Goal: Task Accomplishment & Management: Complete application form

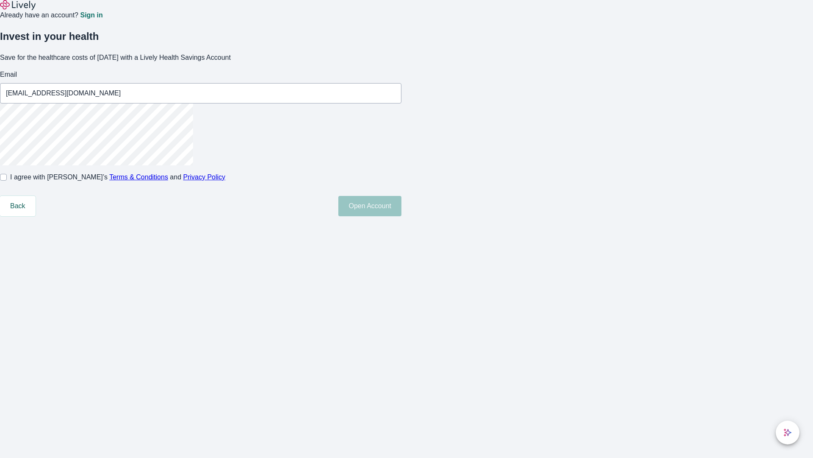
click at [7, 180] on input "I agree with Lively’s Terms & Conditions and Privacy Policy" at bounding box center [3, 177] width 7 height 7
checkbox input "true"
click at [402, 216] on button "Open Account" at bounding box center [369, 206] width 63 height 20
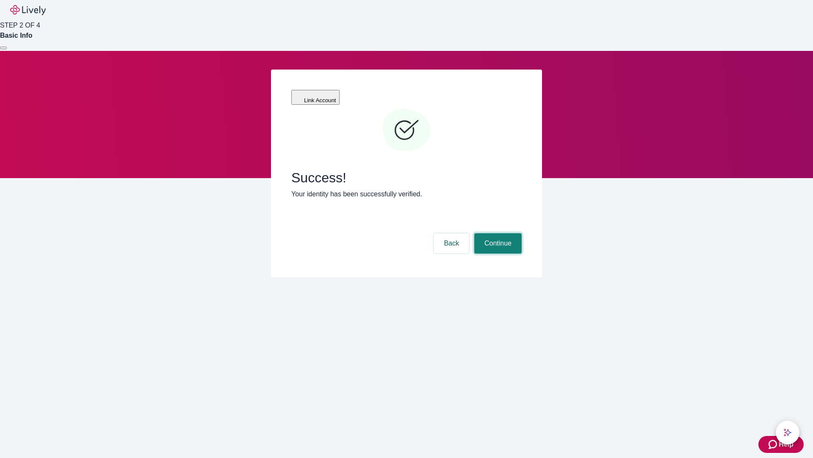
click at [497, 233] on button "Continue" at bounding box center [497, 243] width 47 height 20
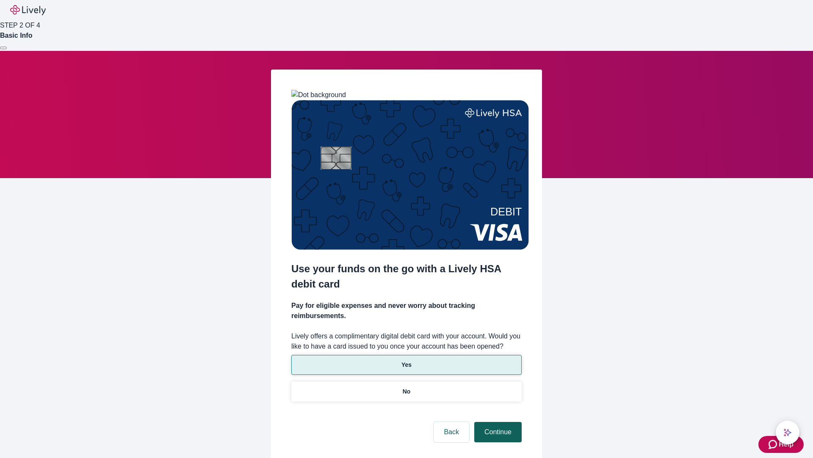
click at [406, 360] on p "Yes" at bounding box center [407, 364] width 10 height 9
click at [497, 422] on button "Continue" at bounding box center [497, 432] width 47 height 20
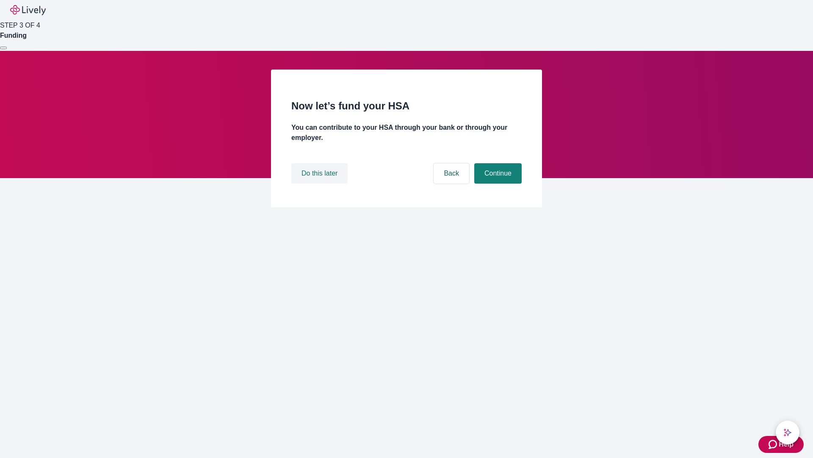
click at [321, 183] on button "Do this later" at bounding box center [319, 173] width 56 height 20
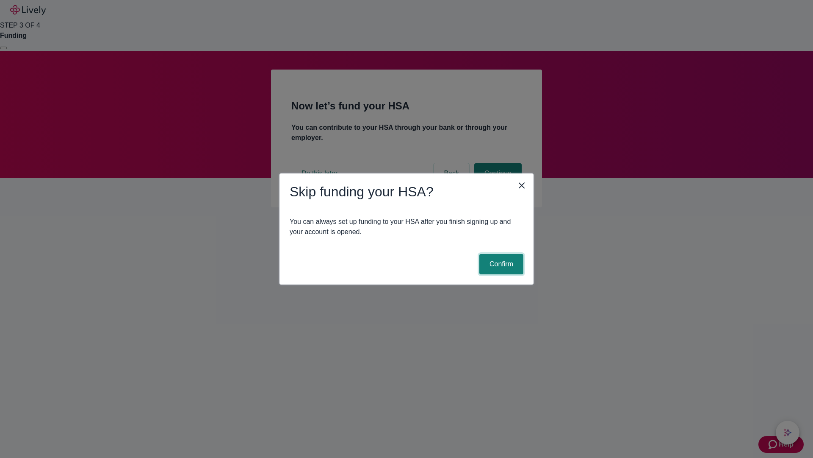
click at [500, 264] on button "Confirm" at bounding box center [502, 264] width 44 height 20
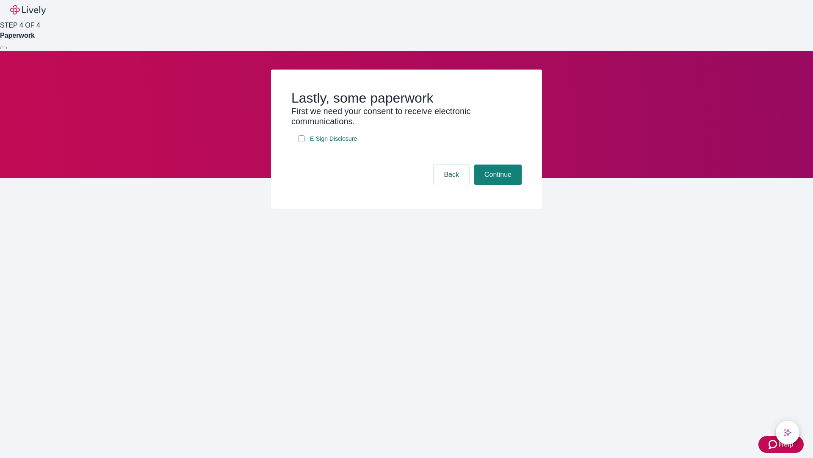
click at [302, 142] on input "E-Sign Disclosure" at bounding box center [301, 138] width 7 height 7
checkbox input "true"
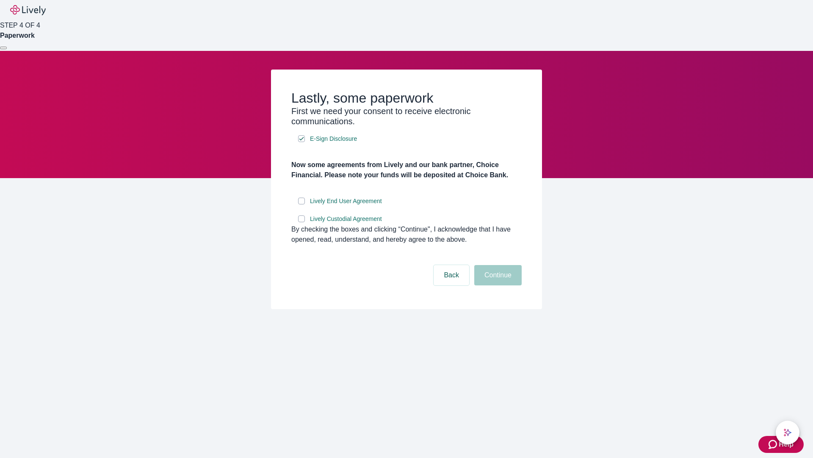
click at [302, 204] on input "Lively End User Agreement" at bounding box center [301, 200] width 7 height 7
checkbox input "true"
click at [302, 222] on input "Lively Custodial Agreement" at bounding box center [301, 218] width 7 height 7
checkbox input "true"
click at [497, 285] on button "Continue" at bounding box center [497, 275] width 47 height 20
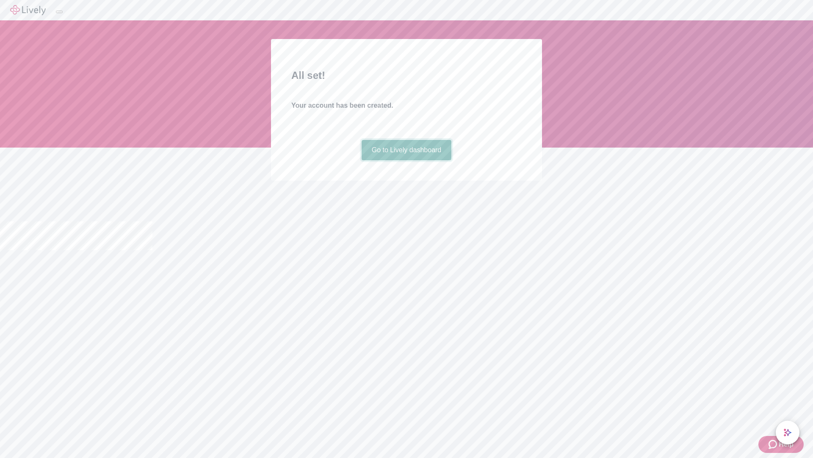
click at [406, 160] on link "Go to Lively dashboard" at bounding box center [407, 150] width 90 height 20
